Goal: Task Accomplishment & Management: Use online tool/utility

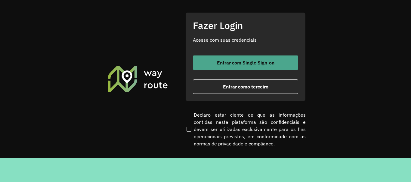
click at [269, 67] on button "Entrar com Single Sign-on" at bounding box center [245, 63] width 105 height 14
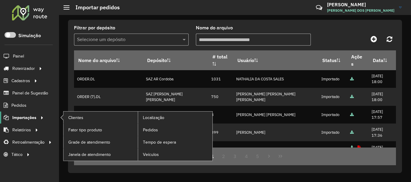
click at [31, 117] on span "Importações" at bounding box center [24, 118] width 24 height 6
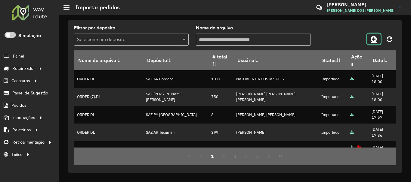
click at [375, 39] on icon at bounding box center [373, 38] width 6 height 7
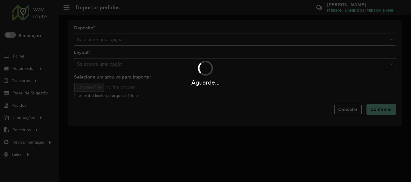
click at [271, 39] on div "Aguarde..." at bounding box center [205, 91] width 411 height 182
click at [271, 39] on hb-app "Aguarde... Pop-up bloqueado! Seu navegador bloqueou automáticamente a abertura …" at bounding box center [205, 91] width 411 height 182
click at [271, 39] on input "text" at bounding box center [229, 39] width 304 height 7
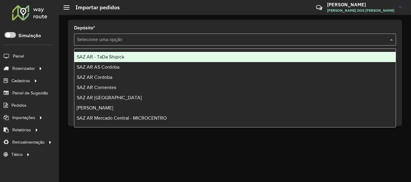
click at [271, 39] on input "text" at bounding box center [229, 39] width 304 height 7
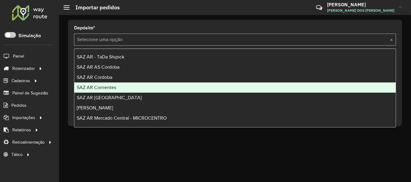
click at [129, 87] on div "SAZ AR Corrientes" at bounding box center [234, 88] width 321 height 10
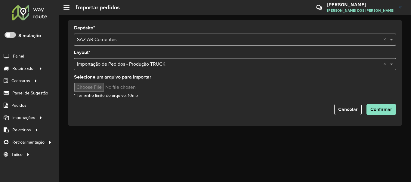
click at [102, 89] on input "Selecione um arquivo para importar" at bounding box center [125, 87] width 102 height 9
type input "**********"
click at [239, 111] on div "Cancelar Confirmar" at bounding box center [235, 109] width 322 height 11
click at [386, 110] on span "Confirmar" at bounding box center [381, 109] width 22 height 5
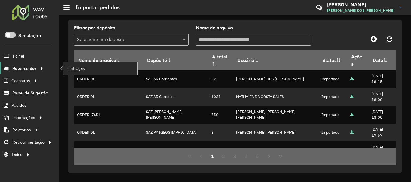
click at [25, 67] on span "Roteirizador" at bounding box center [24, 69] width 24 height 6
click at [76, 66] on span "Entregas" at bounding box center [76, 69] width 17 height 6
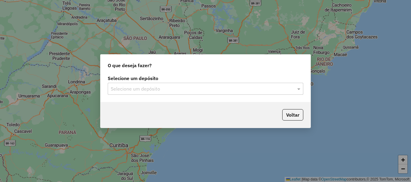
click at [160, 90] on input "text" at bounding box center [199, 89] width 177 height 7
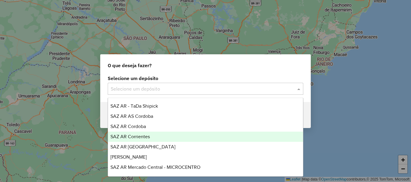
click at [148, 136] on span "SAZ AR Corrientes" at bounding box center [129, 136] width 39 height 5
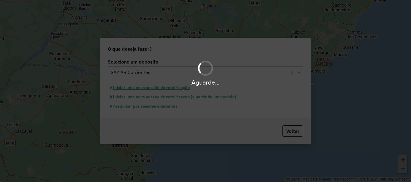
click at [167, 105] on div "Aguarde..." at bounding box center [205, 91] width 411 height 182
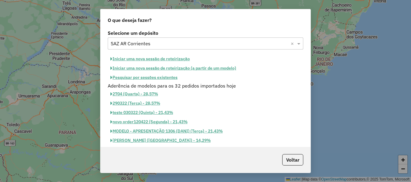
click at [175, 59] on button "Iniciar uma nova sessão de roteirização" at bounding box center [150, 58] width 85 height 9
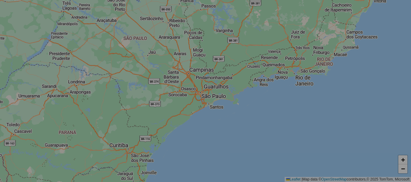
select select "*"
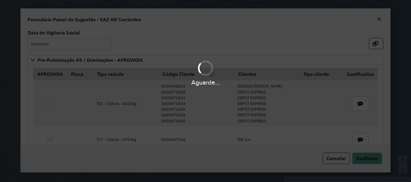
click at [285, 51] on div "Aguarde..." at bounding box center [205, 91] width 411 height 182
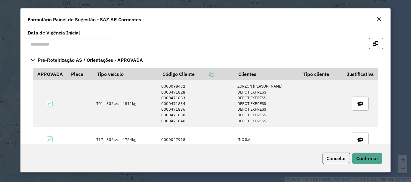
click at [190, 52] on formly-group "**********" at bounding box center [205, 43] width 362 height 24
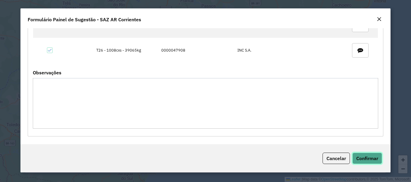
click at [363, 160] on span "Confirmar" at bounding box center [367, 159] width 22 height 6
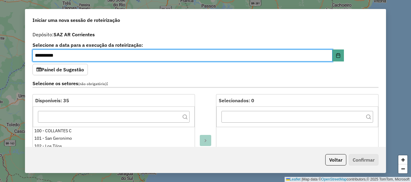
click at [207, 74] on div "**********" at bounding box center [205, 88] width 360 height 118
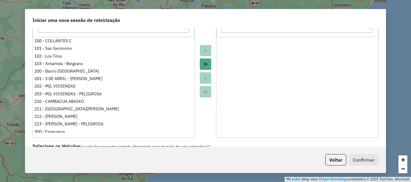
scroll to position [180, 0]
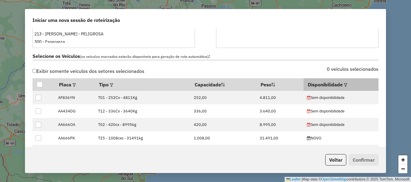
click at [342, 85] on div at bounding box center [344, 84] width 5 height 7
click at [344, 85] on em at bounding box center [345, 85] width 3 height 3
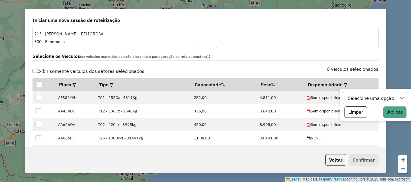
click at [362, 100] on div "Selecione uma opção" at bounding box center [370, 98] width 50 height 11
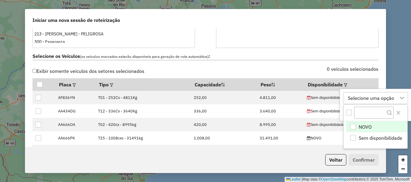
click at [365, 127] on span "NOVO" at bounding box center [364, 127] width 13 height 7
click at [366, 99] on icon at bounding box center [368, 98] width 5 height 5
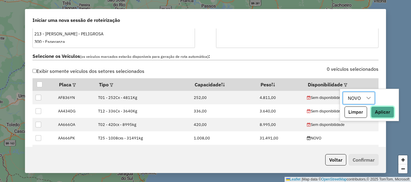
click at [376, 115] on button "Aplicar" at bounding box center [382, 112] width 23 height 11
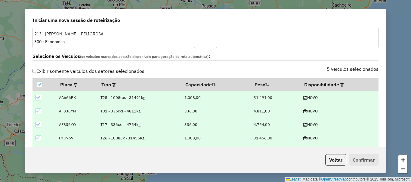
scroll to position [331, 0]
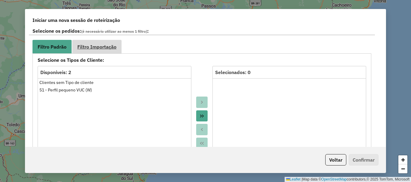
click at [108, 46] on span "Filtro Importação" at bounding box center [96, 46] width 39 height 5
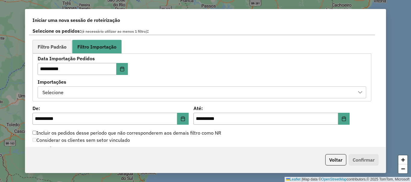
click at [138, 93] on div "Selecione" at bounding box center [197, 92] width 314 height 11
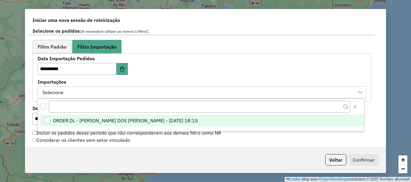
click at [145, 122] on span "ORDER.DL - BRUNO CORDEIRO DOS SANTOS - 17/09/2025 18:15" at bounding box center [125, 120] width 145 height 7
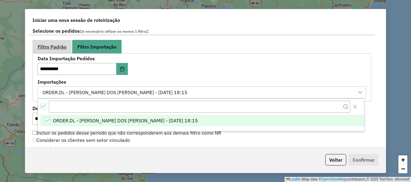
click at [47, 42] on link "Filtro Padrão" at bounding box center [51, 47] width 39 height 14
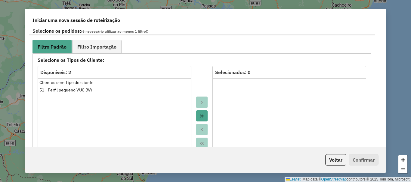
click at [171, 35] on label "Selecione os pedidos: (é necessário utilizar ao menos 1 filtro) :" at bounding box center [202, 31] width 346 height 8
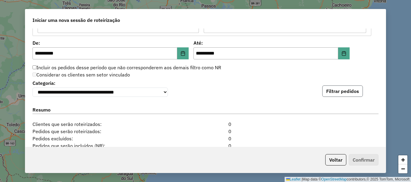
click at [346, 93] on button "Filtrar pedidos" at bounding box center [342, 91] width 41 height 11
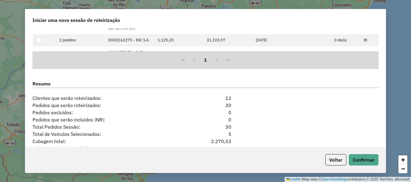
scroll to position [751, 0]
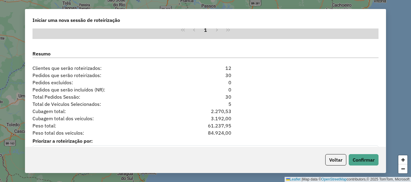
click at [281, 110] on div "Cubagem total: 2.270,53" at bounding box center [205, 111] width 353 height 7
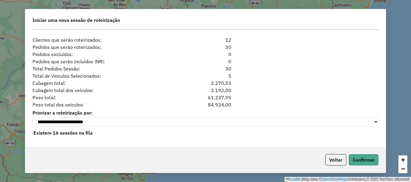
click at [290, 82] on div "Cubagem total: 2.270,53" at bounding box center [205, 83] width 353 height 7
click at [364, 165] on button "Confirmar" at bounding box center [363, 159] width 30 height 11
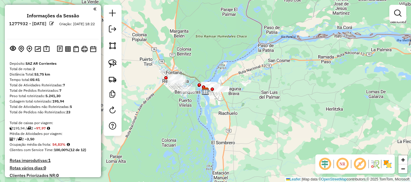
click at [275, 106] on div "Janela de atendimento Grade de atendimento Capacidade Transportadoras Veículos …" at bounding box center [205, 91] width 411 height 182
click at [215, 110] on div "Janela de atendimento Grade de atendimento Capacidade Transportadoras Veículos …" at bounding box center [205, 91] width 411 height 182
click at [243, 66] on div "Janela de atendimento Grade de atendimento Capacidade Transportadoras Veículos …" at bounding box center [205, 91] width 411 height 182
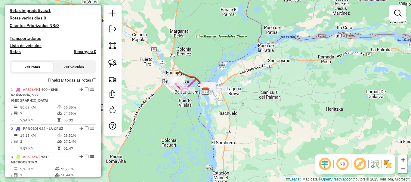
click at [82, 82] on label "Finalizar todas as rotas" at bounding box center [72, 80] width 48 height 6
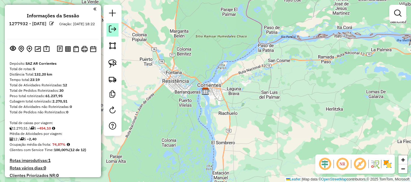
click at [116, 32] on em at bounding box center [112, 29] width 7 height 7
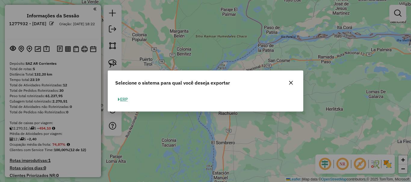
click at [122, 100] on button "ERP" at bounding box center [122, 99] width 15 height 9
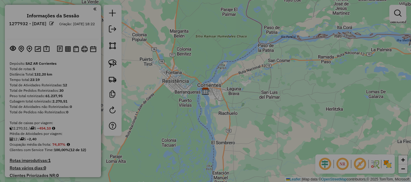
select select "*********"
select select "**"
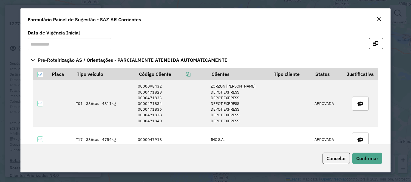
click at [378, 17] on em "Close" at bounding box center [378, 19] width 5 height 5
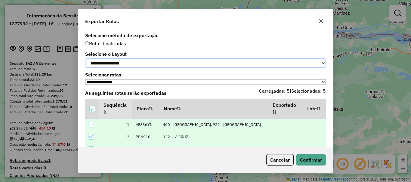
click at [116, 60] on select "**********" at bounding box center [205, 63] width 240 height 9
click at [85, 59] on select "**********" at bounding box center [205, 63] width 240 height 9
drag, startPoint x: 117, startPoint y: 63, endPoint x: 115, endPoint y: 66, distance: 4.3
click at [117, 63] on select "**********" at bounding box center [205, 63] width 240 height 9
select select "*********"
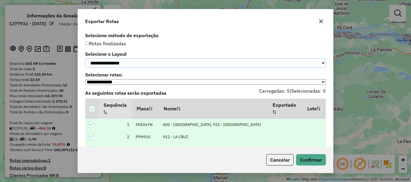
click at [85, 59] on select "**********" at bounding box center [205, 63] width 240 height 9
click at [313, 157] on button "Confirmar" at bounding box center [311, 159] width 30 height 11
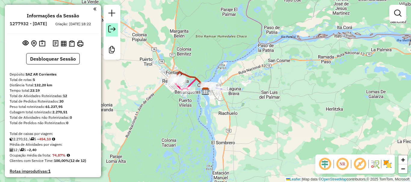
click at [109, 29] on em at bounding box center [111, 29] width 7 height 7
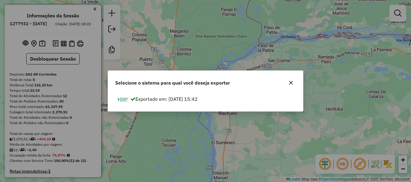
click at [125, 102] on button "ERP" at bounding box center [122, 99] width 15 height 9
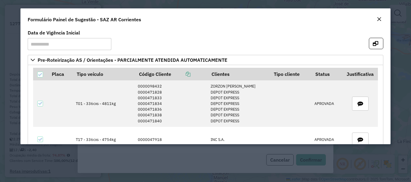
drag, startPoint x: 368, startPoint y: 46, endPoint x: 377, endPoint y: 17, distance: 29.9
click at [377, 17] on form "**********" at bounding box center [204, 76] width 369 height 136
click at [377, 17] on em "Close" at bounding box center [378, 19] width 5 height 5
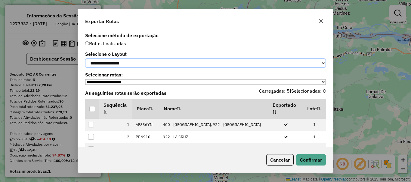
drag, startPoint x: 123, startPoint y: 61, endPoint x: 118, endPoint y: 65, distance: 6.2
click at [123, 61] on select "**********" at bounding box center [205, 63] width 240 height 9
select select "*********"
click at [85, 59] on select "**********" at bounding box center [205, 63] width 240 height 9
click at [93, 112] on div at bounding box center [92, 109] width 6 height 6
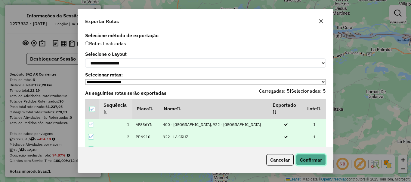
click at [308, 160] on button "Confirmar" at bounding box center [311, 159] width 30 height 11
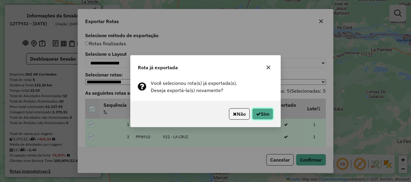
click at [263, 114] on button "Sim" at bounding box center [262, 113] width 21 height 11
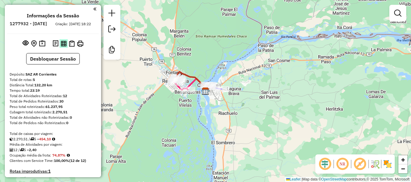
click at [60, 47] on button at bounding box center [64, 43] width 8 height 8
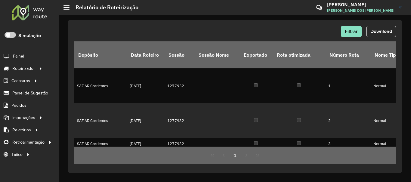
click at [381, 33] on span "Download" at bounding box center [381, 31] width 22 height 5
